Goal: Transaction & Acquisition: Book appointment/travel/reservation

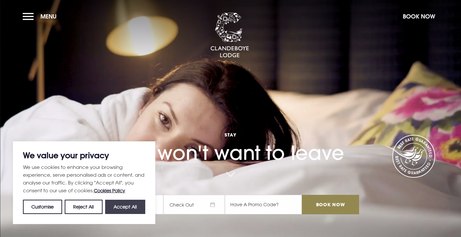
click at [118, 208] on button "Accept All" at bounding box center [125, 206] width 40 height 14
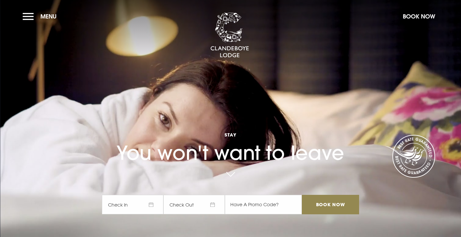
checkbox input "true"
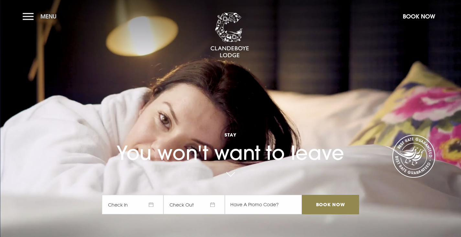
click at [28, 16] on button "Menu" at bounding box center [41, 16] width 37 height 14
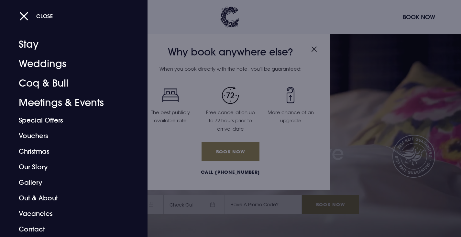
scroll to position [32, 0]
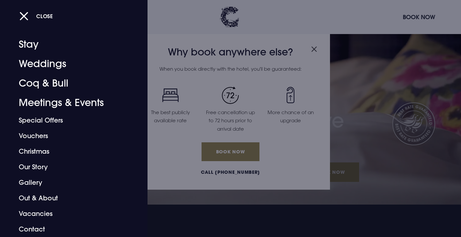
click at [313, 47] on div at bounding box center [230, 118] width 461 height 237
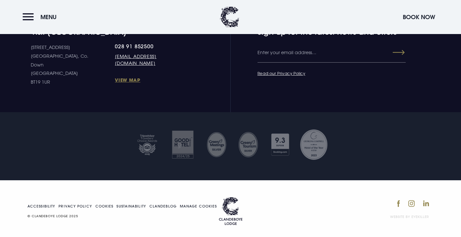
scroll to position [2774, 0]
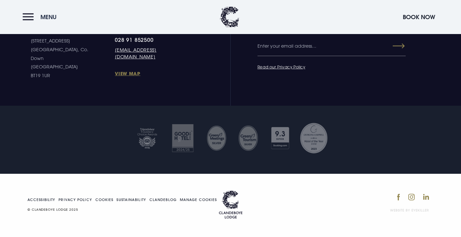
click at [30, 17] on button "Menu" at bounding box center [41, 17] width 37 height 14
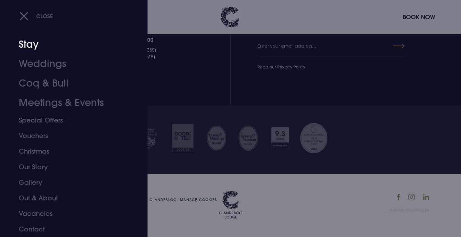
click at [27, 46] on link "Stay" at bounding box center [70, 44] width 102 height 19
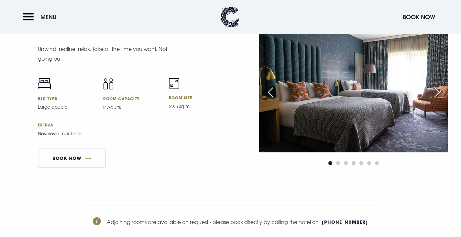
scroll to position [2008, 0]
